Goal: Task Accomplishment & Management: Complete application form

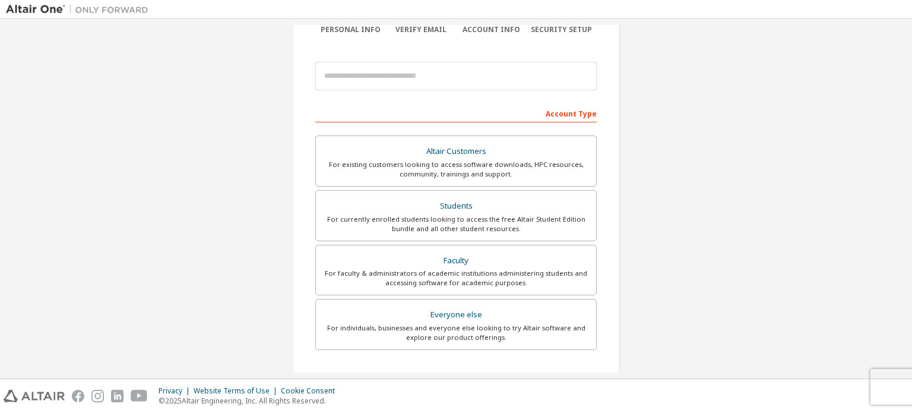
scroll to position [109, 0]
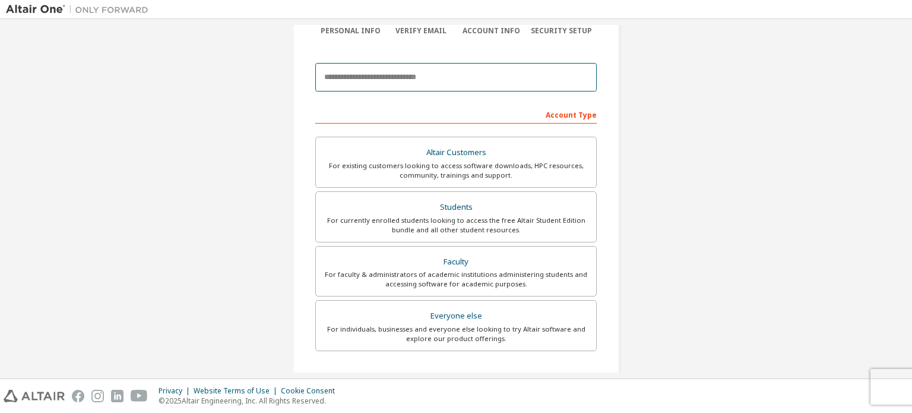
click at [448, 81] on input "email" at bounding box center [455, 77] width 281 height 29
type input "**********"
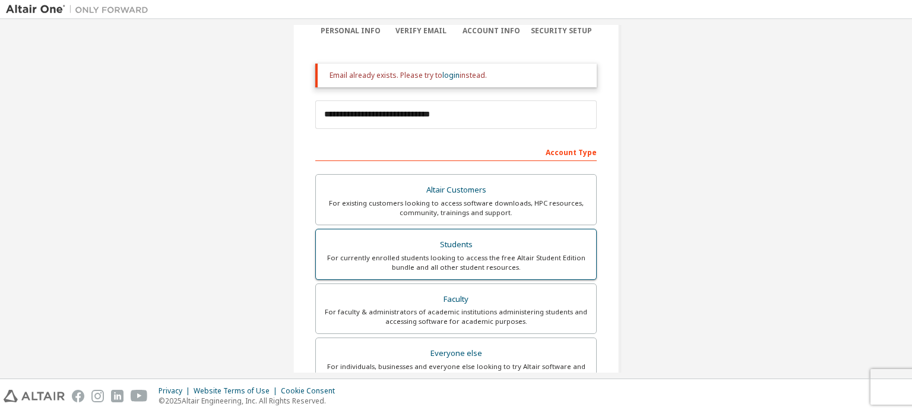
click at [433, 258] on div "For currently enrolled students looking to access the free Altair Student Editi…" at bounding box center [456, 262] width 266 height 19
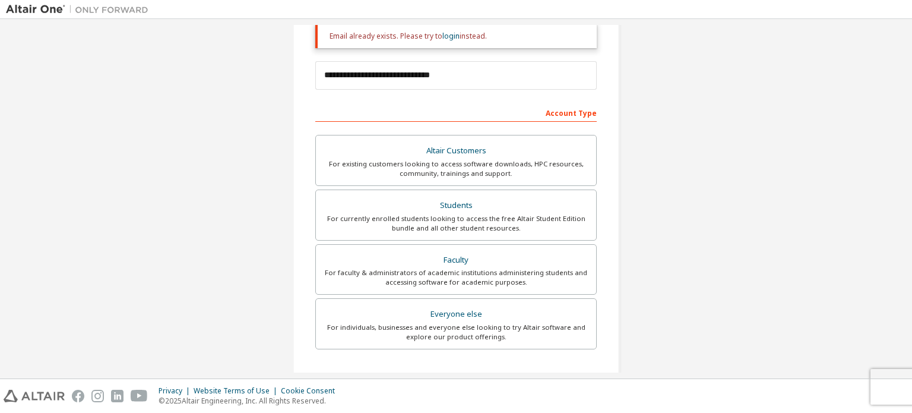
scroll to position [316, 0]
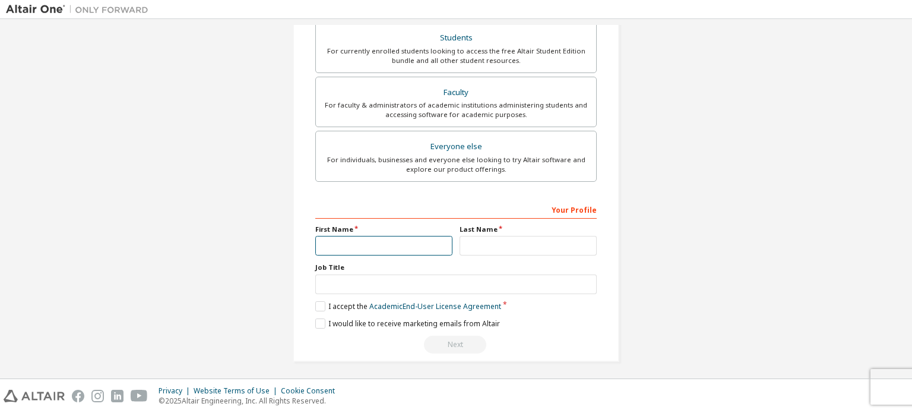
click at [432, 244] on input "text" at bounding box center [383, 246] width 137 height 20
type input "*********"
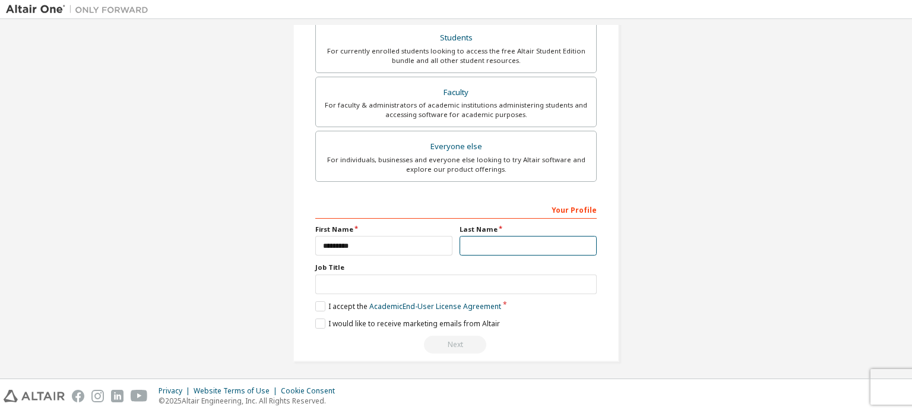
click at [463, 243] on input "text" at bounding box center [528, 246] width 137 height 20
type input "****"
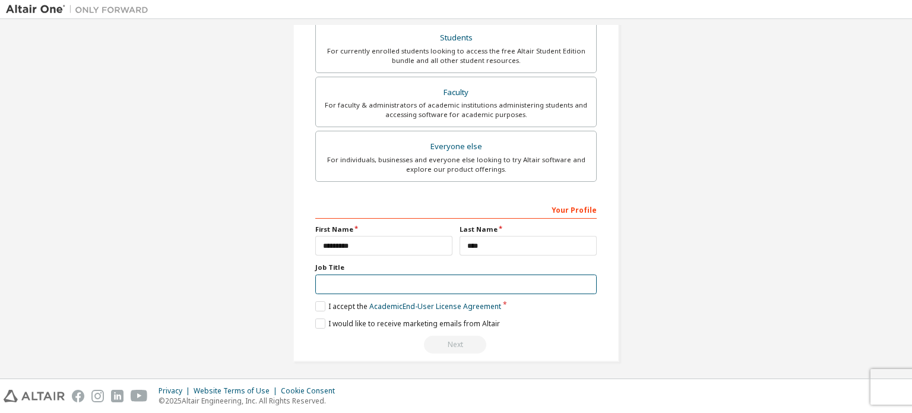
click at [473, 280] on input "text" at bounding box center [455, 284] width 281 height 20
type input "*******"
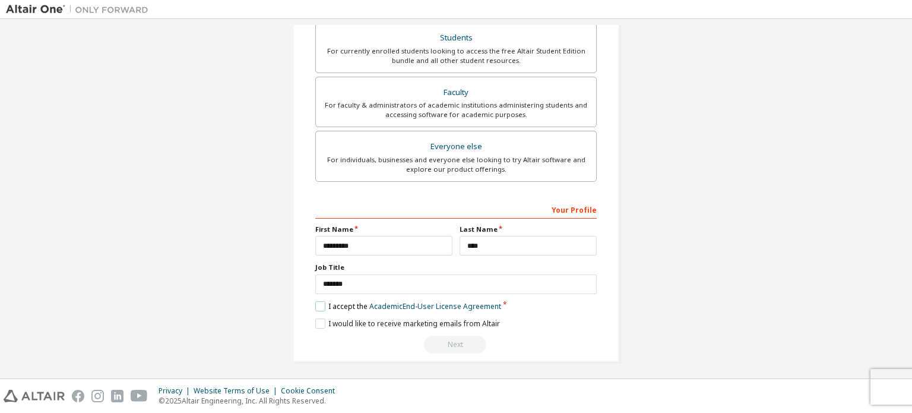
click at [315, 303] on label "I accept the Academic End-User License Agreement" at bounding box center [408, 306] width 186 height 10
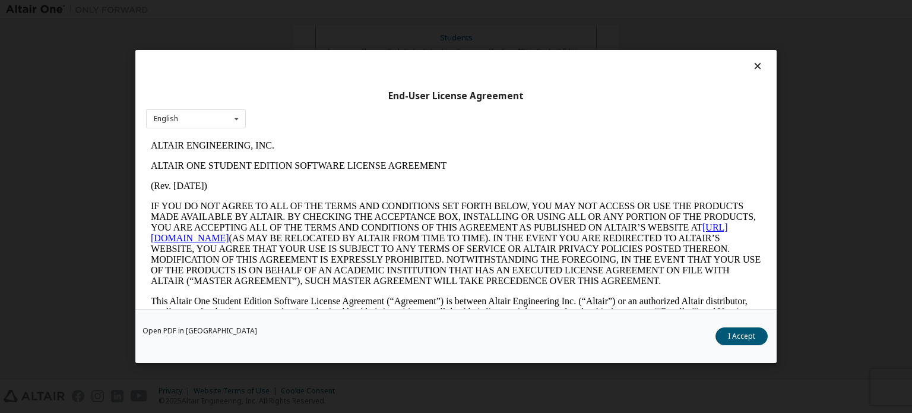
scroll to position [0, 0]
click at [736, 329] on button "I Accept" at bounding box center [742, 336] width 52 height 18
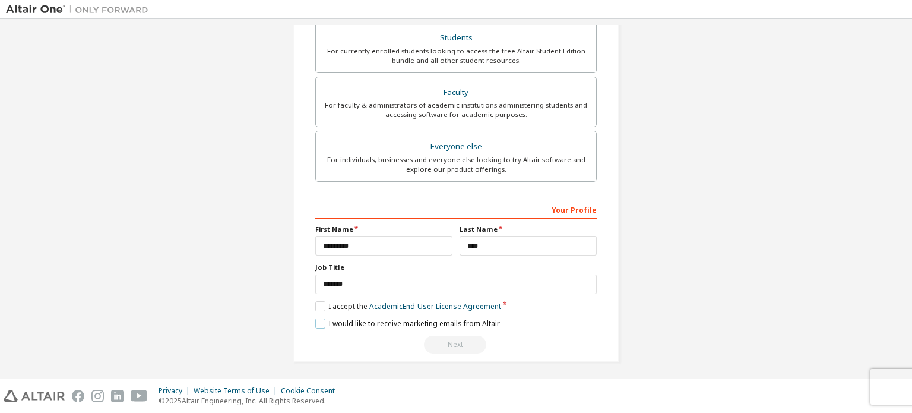
click at [321, 321] on label "I would like to receive marketing emails from Altair" at bounding box center [407, 323] width 185 height 10
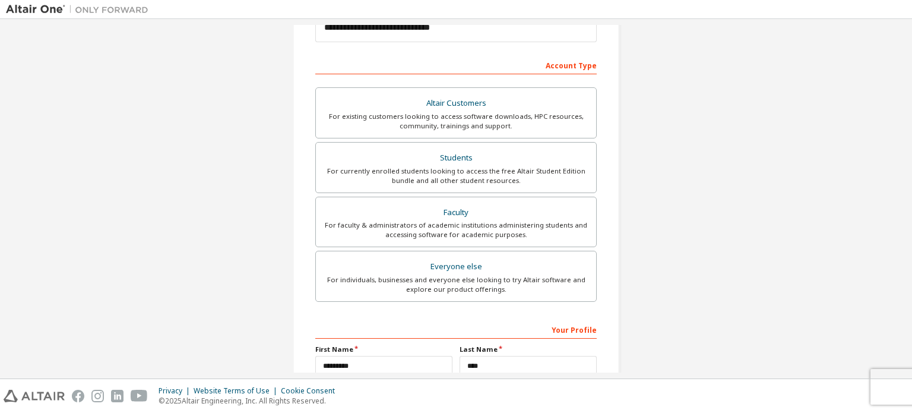
scroll to position [314, 0]
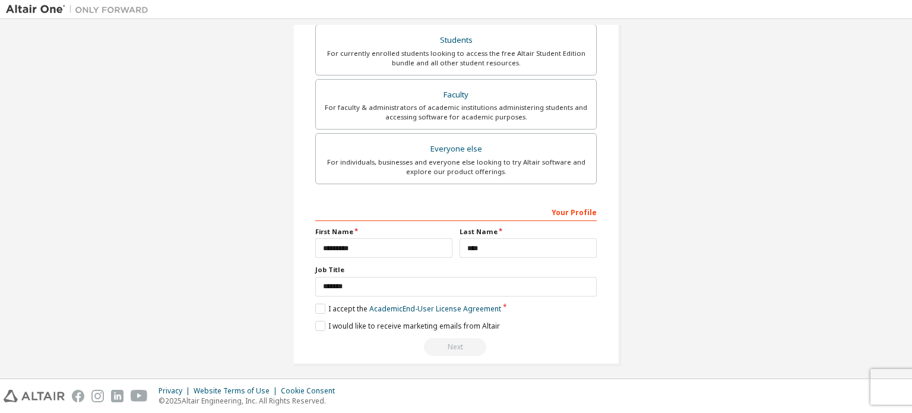
click at [466, 338] on div "Next" at bounding box center [455, 347] width 281 height 18
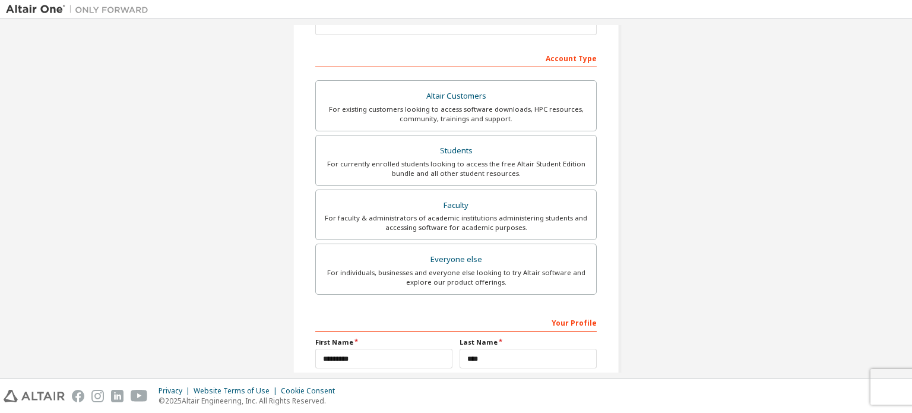
scroll to position [316, 0]
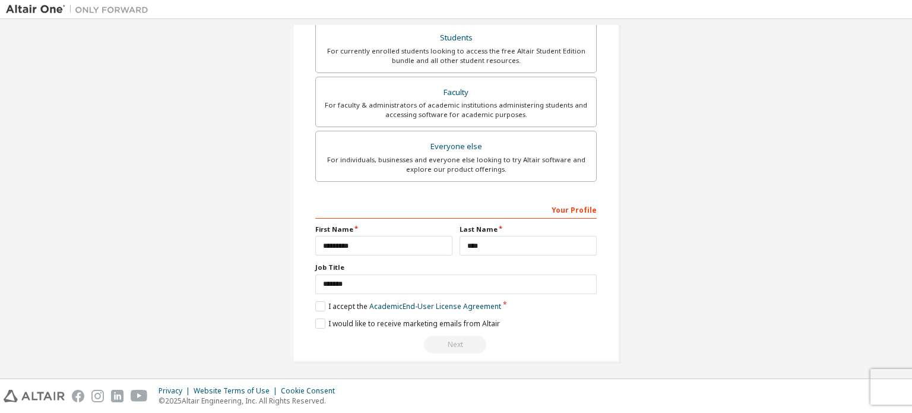
drag, startPoint x: 455, startPoint y: 353, endPoint x: 456, endPoint y: 334, distance: 18.4
click at [456, 334] on div "**********" at bounding box center [456, 42] width 327 height 638
click at [456, 336] on div "Next" at bounding box center [455, 345] width 281 height 18
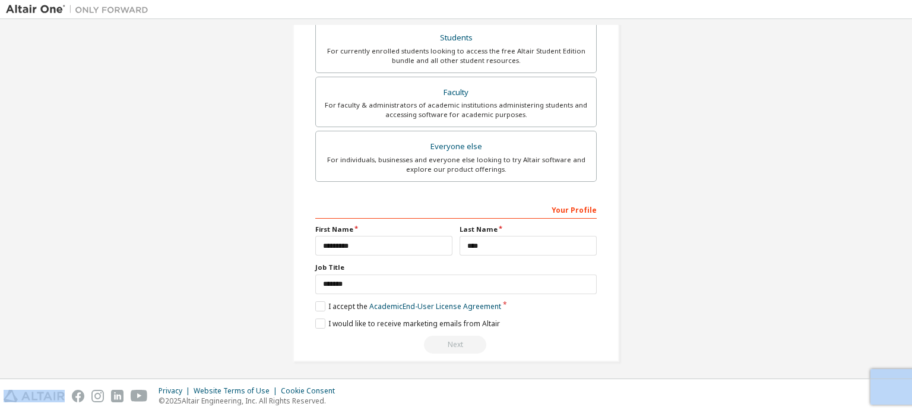
click at [456, 336] on div "Next" at bounding box center [455, 345] width 281 height 18
click at [458, 343] on div "Next" at bounding box center [455, 345] width 281 height 18
click at [461, 336] on div "Next" at bounding box center [455, 345] width 281 height 18
drag, startPoint x: 461, startPoint y: 336, endPoint x: 466, endPoint y: 300, distance: 35.9
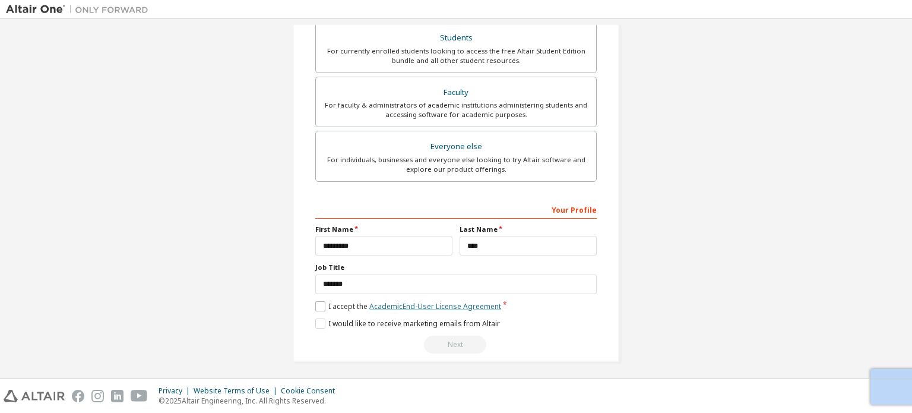
click at [466, 300] on div "**********" at bounding box center [455, 277] width 281 height 154
click at [466, 301] on link "Academic End-User License Agreement" at bounding box center [435, 306] width 132 height 10
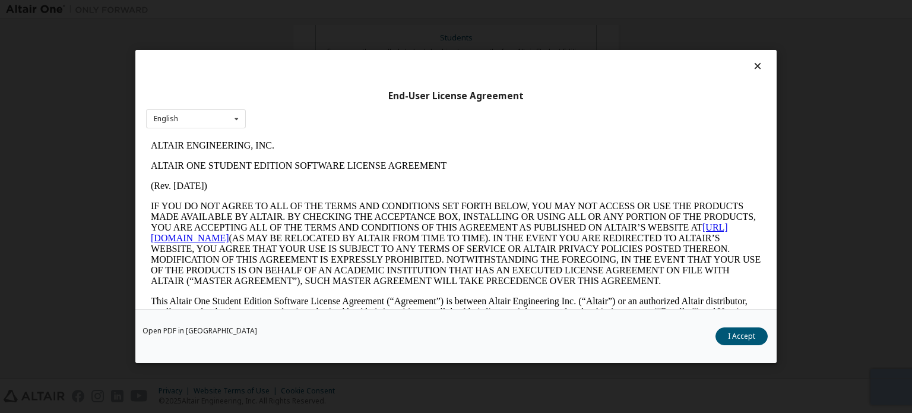
scroll to position [0, 0]
click at [743, 333] on button "I Accept" at bounding box center [742, 336] width 52 height 18
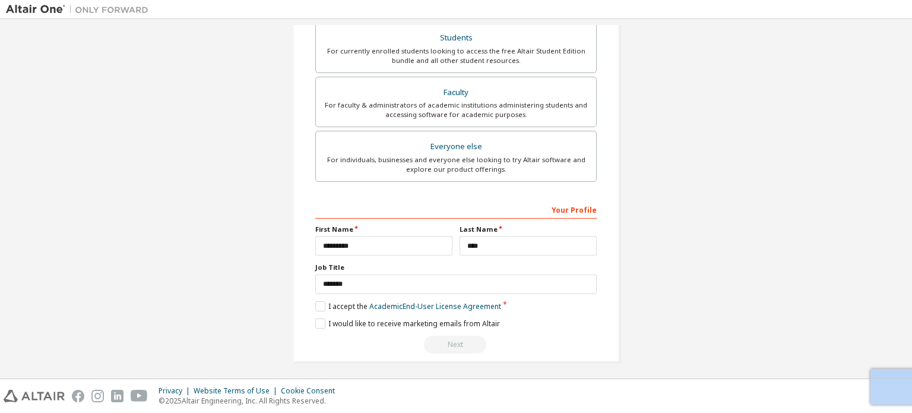
click at [453, 340] on div "Next" at bounding box center [455, 345] width 281 height 18
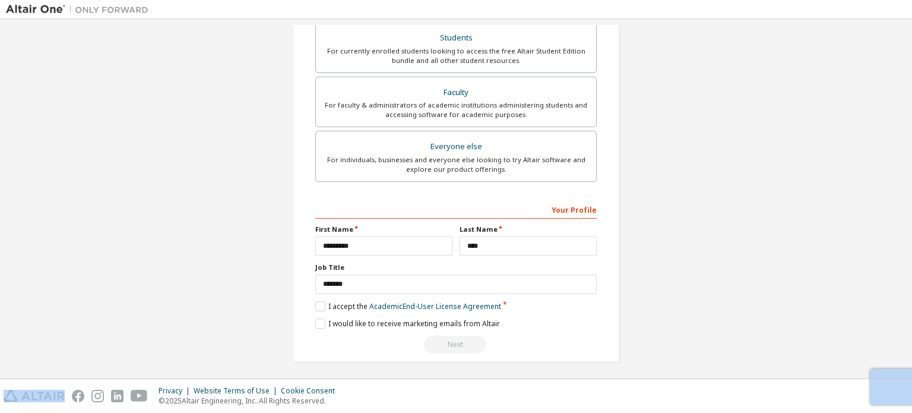
click at [453, 340] on div "Next" at bounding box center [455, 345] width 281 height 18
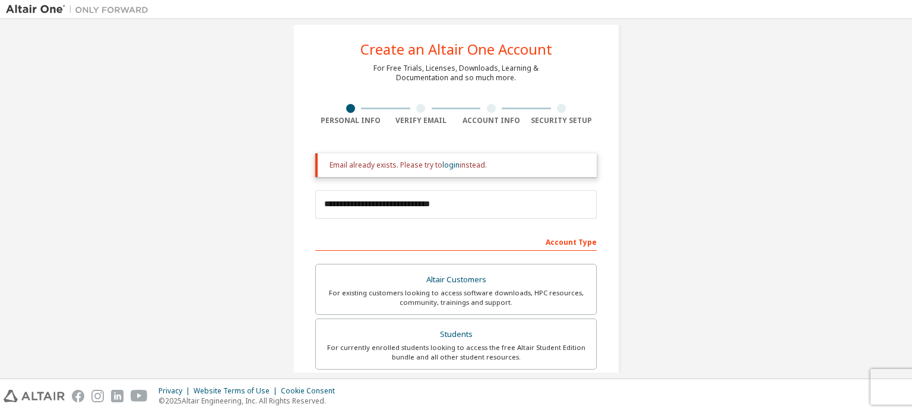
scroll to position [316, 0]
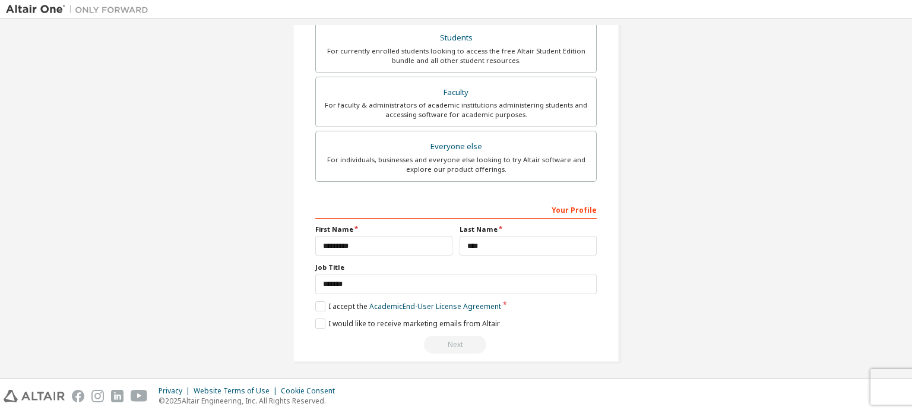
click at [457, 344] on div "Next" at bounding box center [455, 345] width 281 height 18
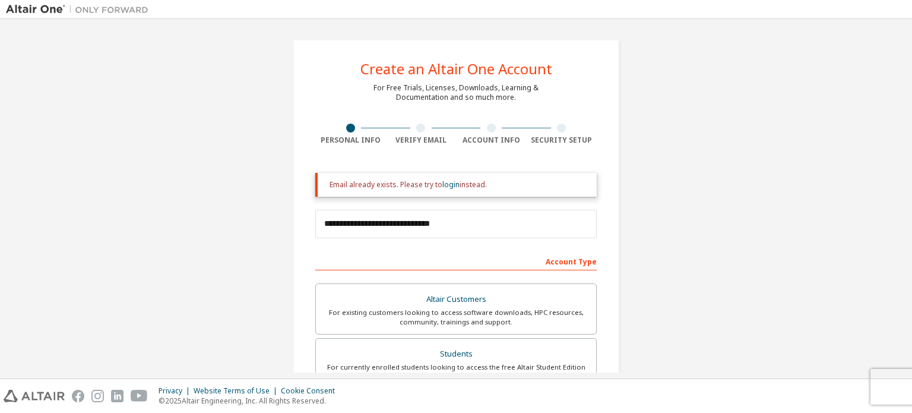
scroll to position [84, 0]
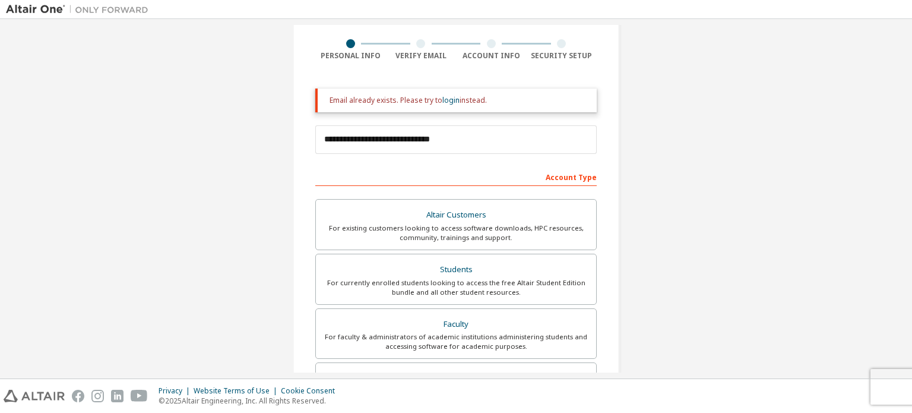
click at [412, 39] on div at bounding box center [421, 43] width 71 height 9
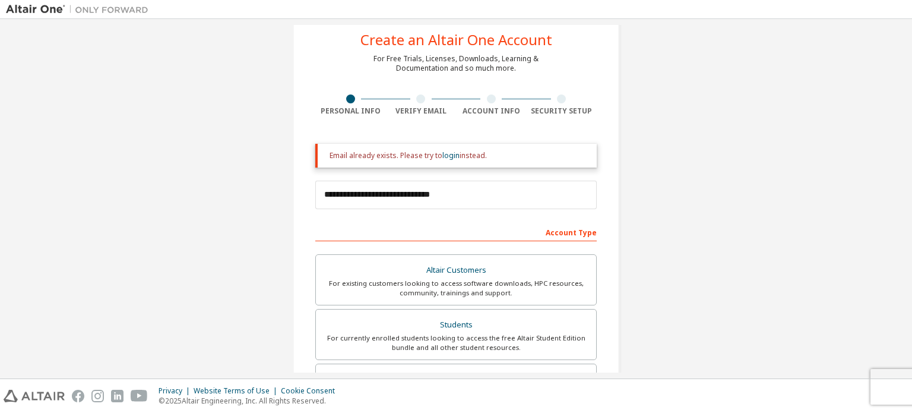
scroll to position [0, 0]
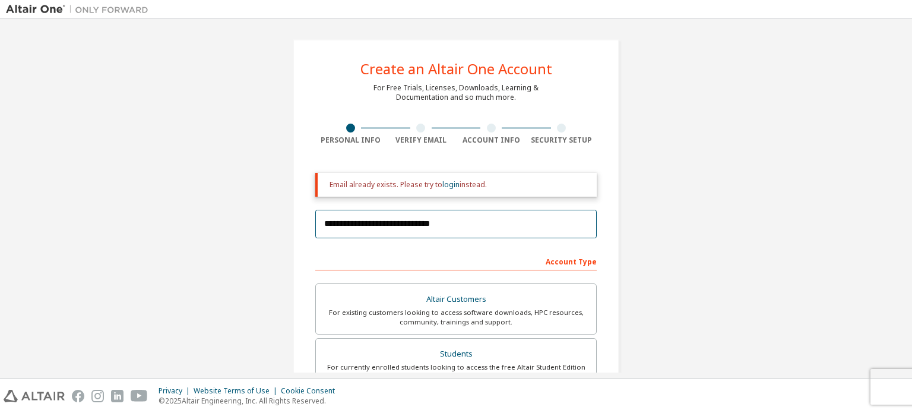
click at [464, 230] on input "**********" at bounding box center [455, 224] width 281 height 29
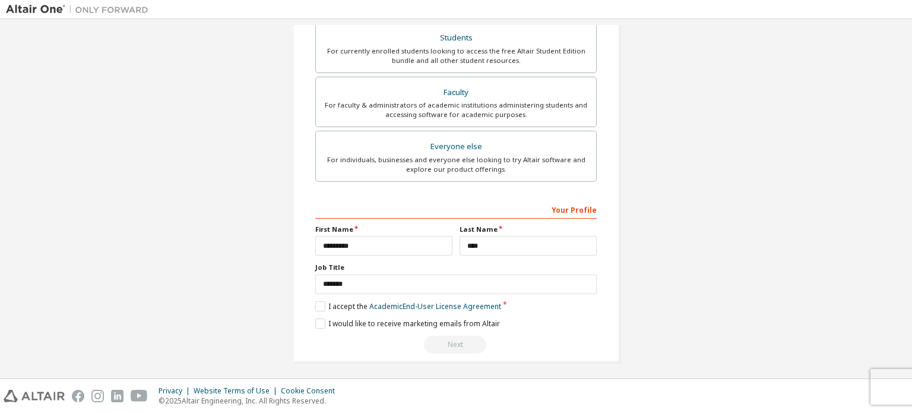
click at [449, 341] on div "Next" at bounding box center [455, 345] width 281 height 18
click at [452, 303] on link "Academic End-User License Agreement" at bounding box center [435, 306] width 132 height 10
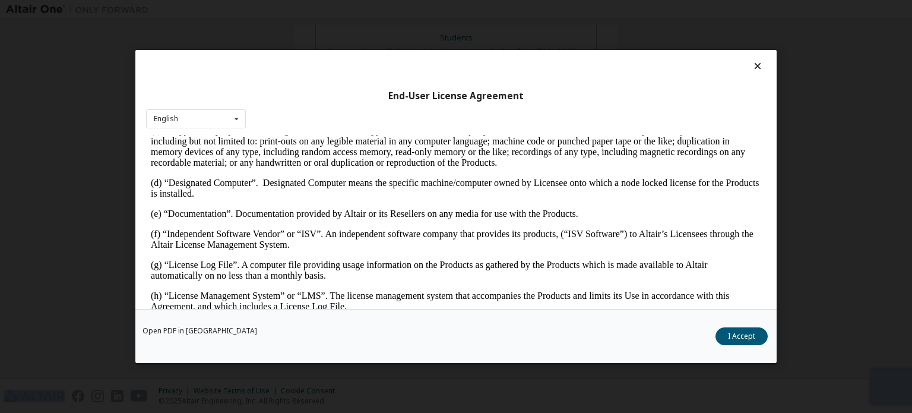
scroll to position [336, 0]
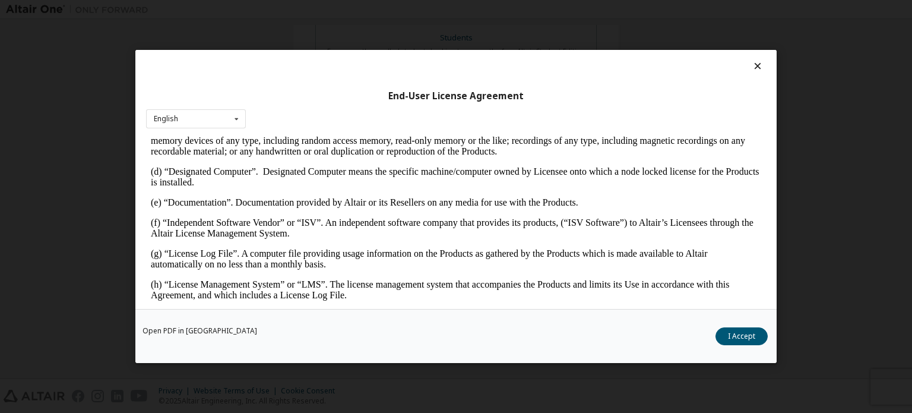
click at [752, 68] on icon at bounding box center [758, 66] width 12 height 11
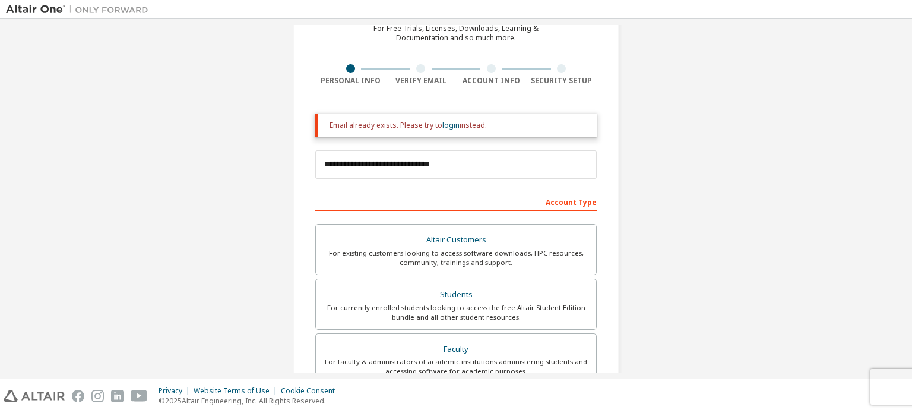
scroll to position [0, 0]
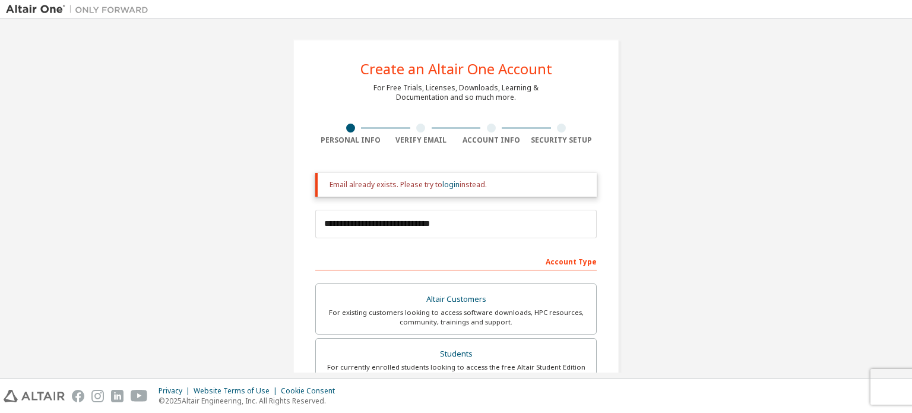
click at [419, 128] on div at bounding box center [420, 128] width 9 height 9
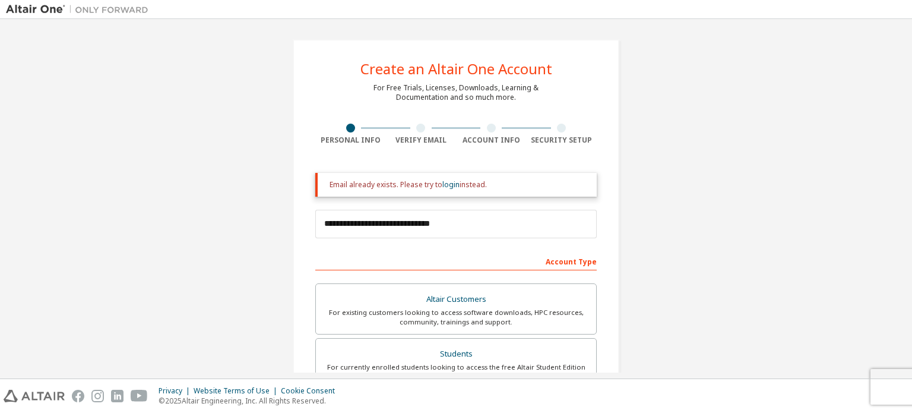
click at [419, 128] on div at bounding box center [420, 128] width 9 height 9
click at [418, 128] on div at bounding box center [420, 128] width 9 height 9
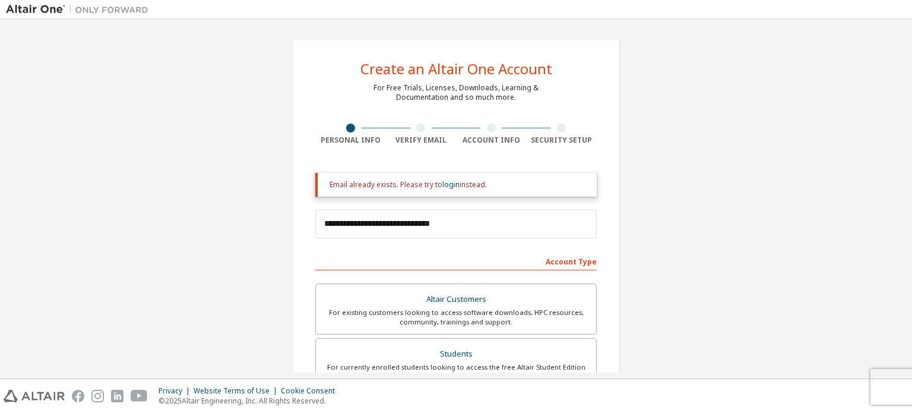
click at [418, 128] on div at bounding box center [420, 128] width 9 height 9
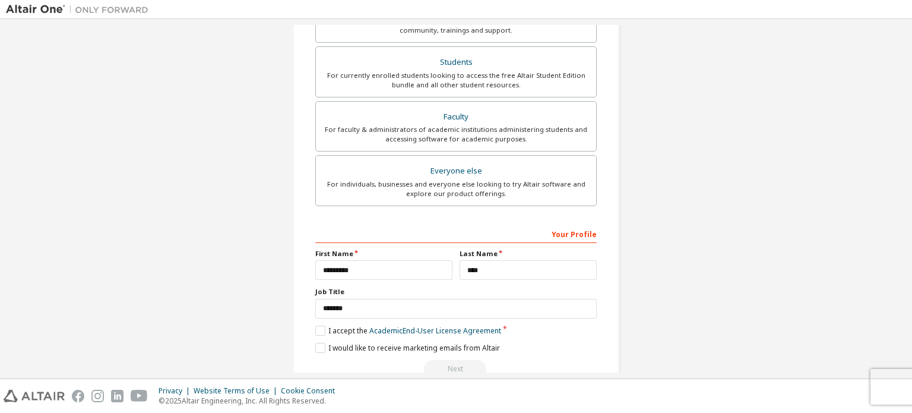
scroll to position [316, 0]
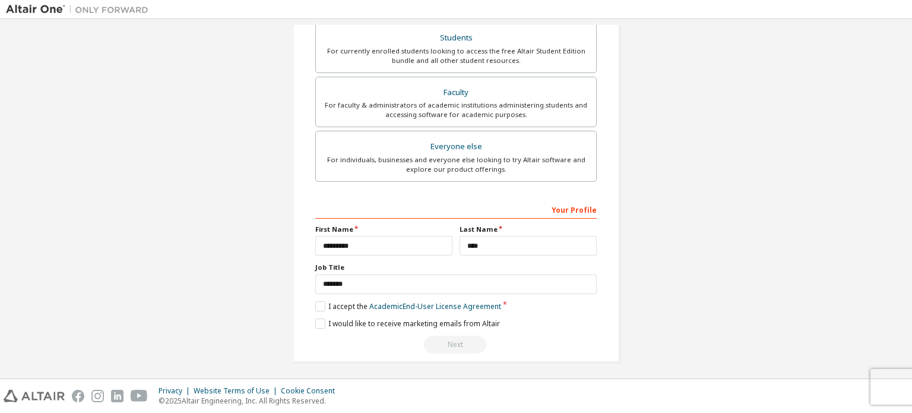
click at [462, 340] on div "Next" at bounding box center [455, 345] width 281 height 18
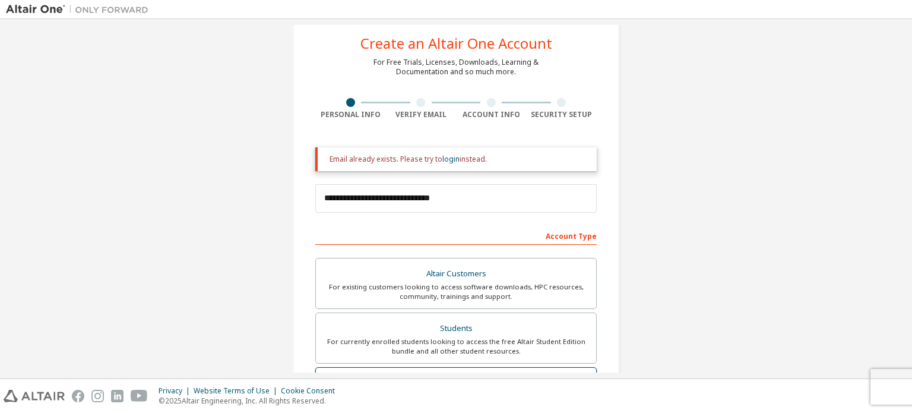
scroll to position [0, 0]
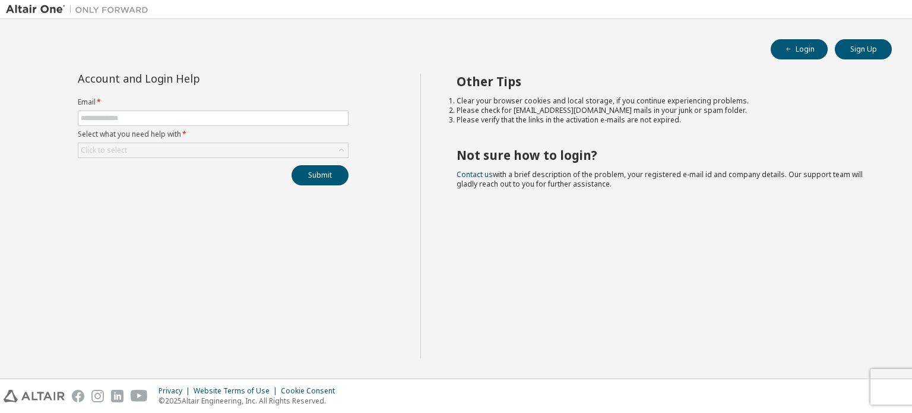
click at [249, 109] on form "Email * Select what you need help with * Click to select" at bounding box center [213, 127] width 271 height 61
click at [248, 115] on input "text" at bounding box center [213, 118] width 265 height 10
type input "**********"
click at [200, 145] on div "Click to select" at bounding box center [213, 150] width 270 height 14
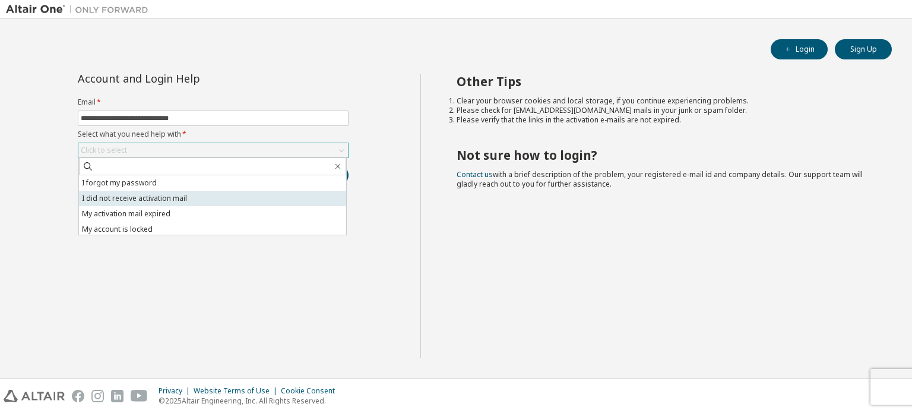
click at [196, 197] on li "I did not receive activation mail" at bounding box center [212, 198] width 267 height 15
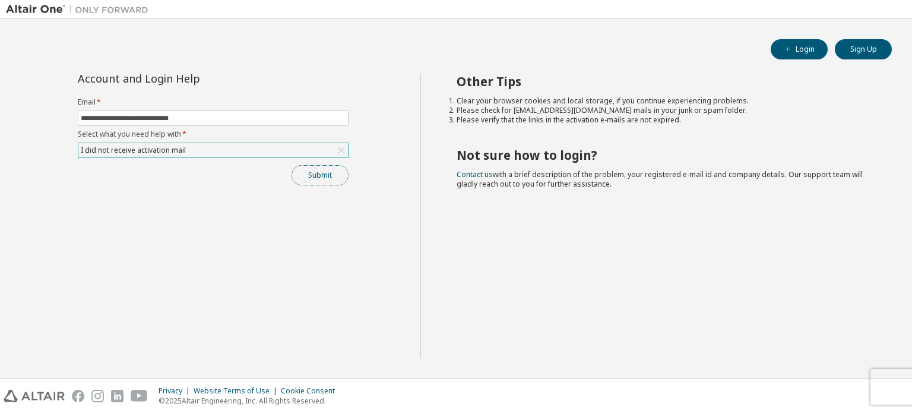
click at [314, 171] on button "Submit" at bounding box center [320, 175] width 57 height 20
click at [797, 56] on button "Login" at bounding box center [799, 49] width 57 height 20
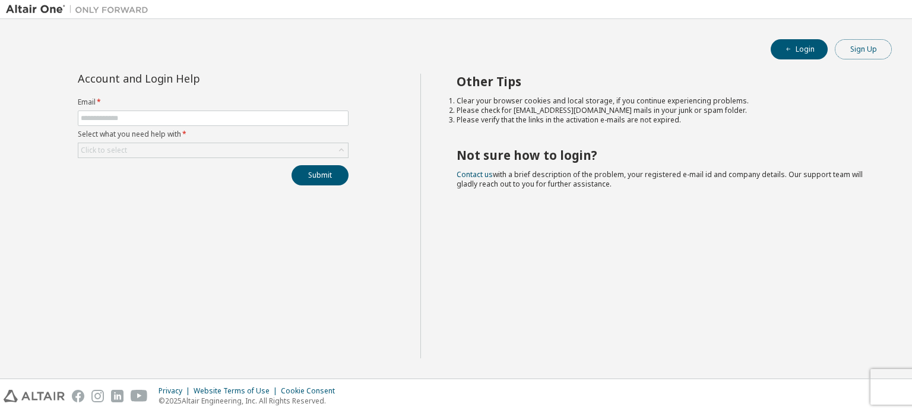
click at [854, 49] on button "Sign Up" at bounding box center [863, 49] width 57 height 20
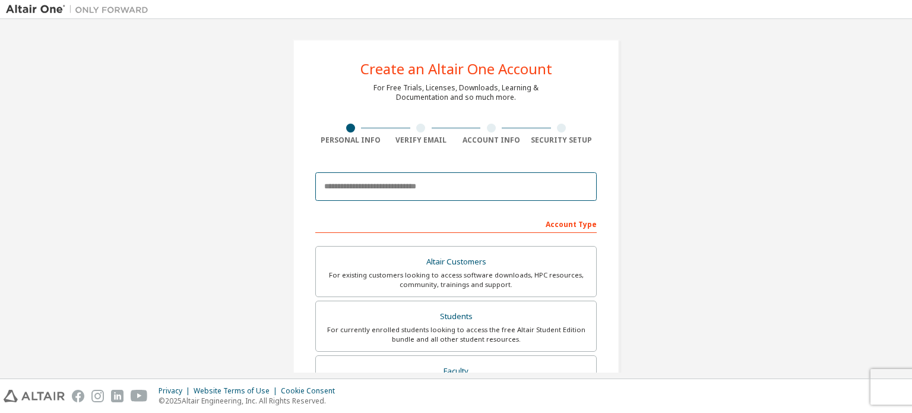
click at [347, 178] on input "email" at bounding box center [455, 186] width 281 height 29
type input "**********"
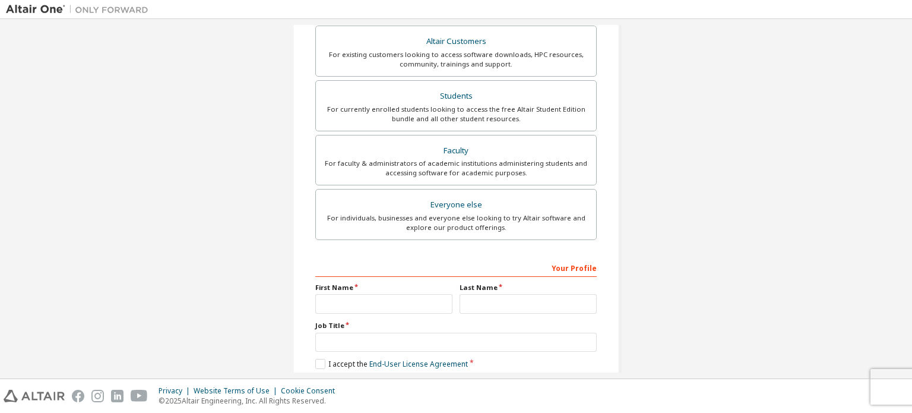
scroll to position [258, 0]
click at [429, 97] on div "Students" at bounding box center [456, 96] width 266 height 17
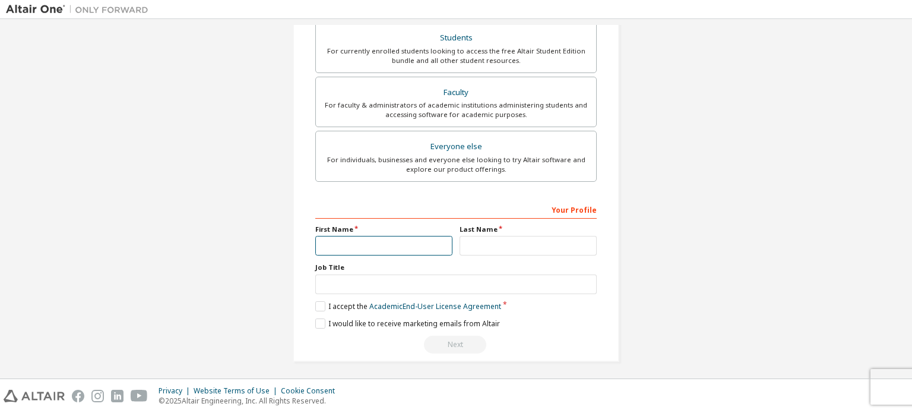
click at [422, 242] on input "text" at bounding box center [383, 246] width 137 height 20
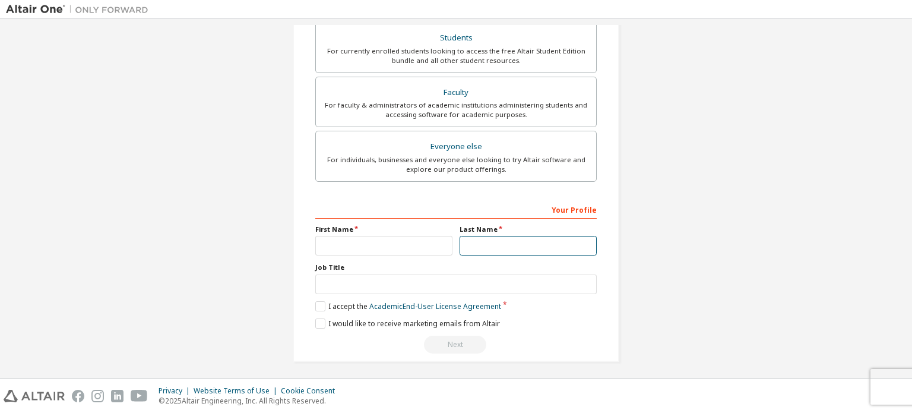
click at [498, 248] on input "text" at bounding box center [528, 246] width 137 height 20
type input "****"
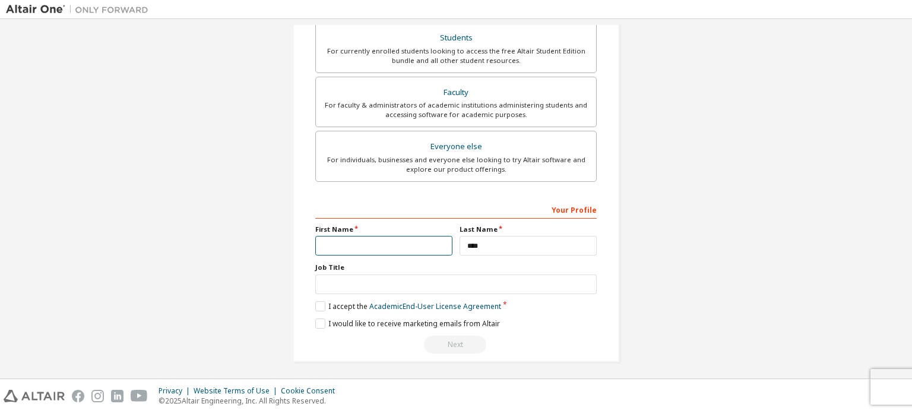
click at [404, 248] on input "text" at bounding box center [383, 246] width 137 height 20
type input "*********"
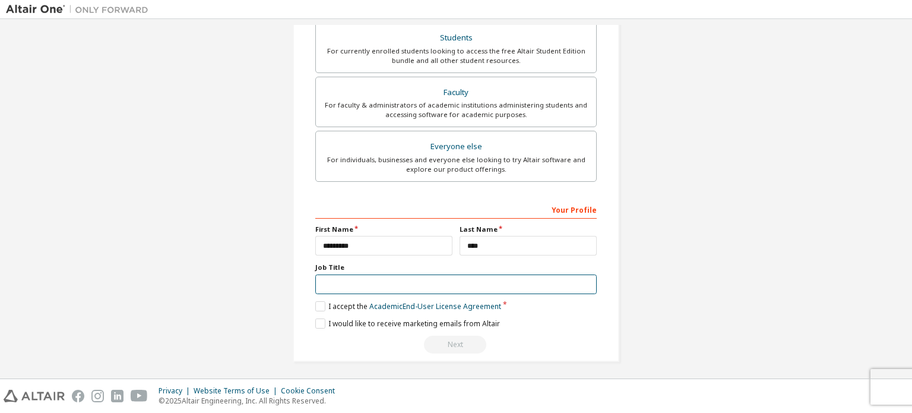
click at [382, 286] on input "text" at bounding box center [455, 284] width 281 height 20
type input "*******"
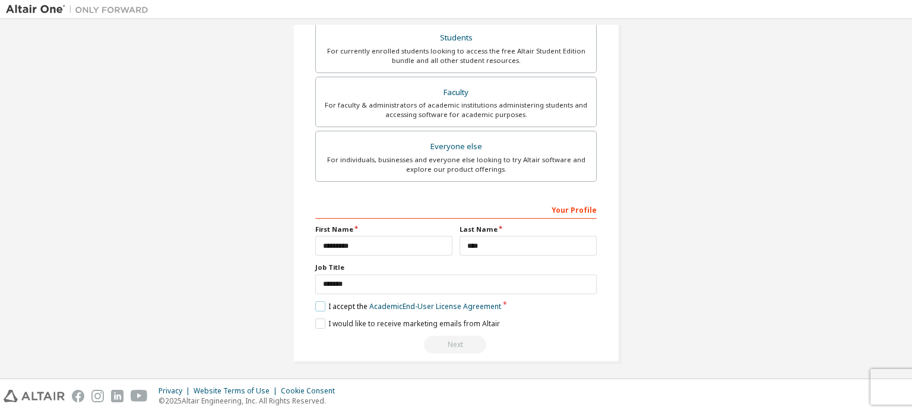
click at [315, 306] on label "I accept the Academic End-User License Agreement" at bounding box center [408, 306] width 186 height 10
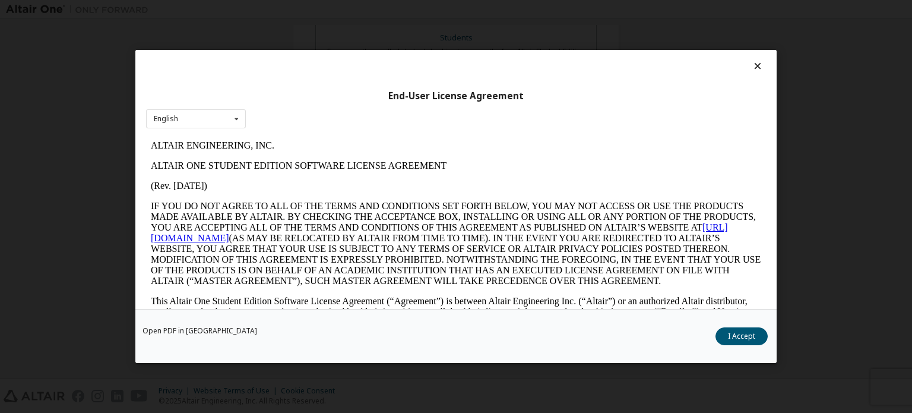
scroll to position [0, 0]
click at [757, 334] on button "I Accept" at bounding box center [742, 336] width 52 height 18
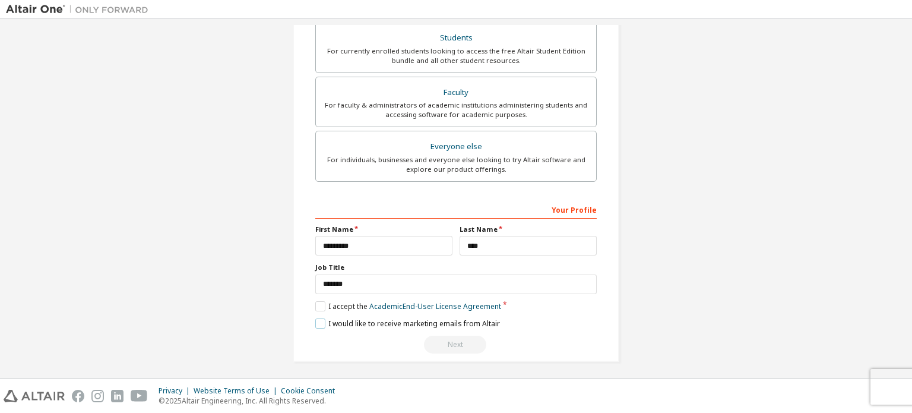
click at [322, 318] on label "I would like to receive marketing emails from Altair" at bounding box center [407, 323] width 185 height 10
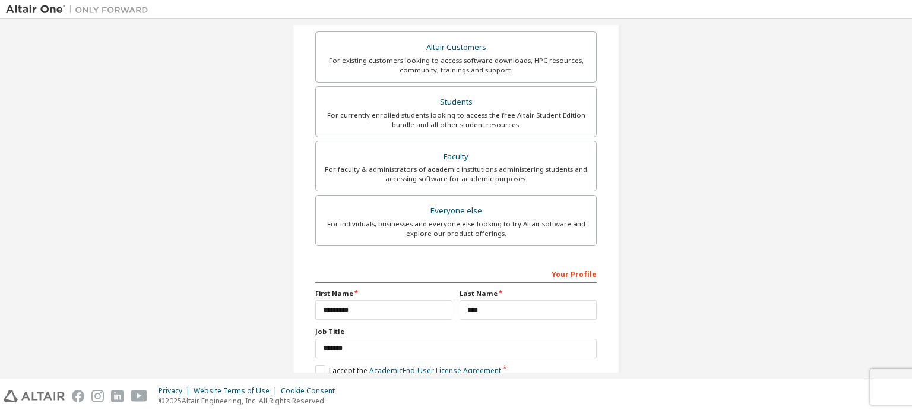
scroll to position [316, 0]
